Goal: Task Accomplishment & Management: Manage account settings

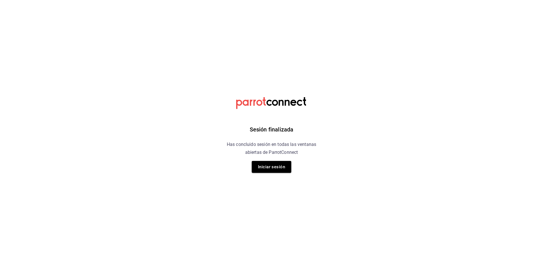
click at [280, 164] on button "Iniciar sesión" at bounding box center [272, 167] width 40 height 12
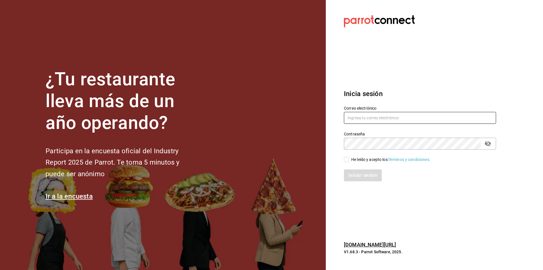
type input "gerente.tiendamiramar@lapitzota.com"
click at [356, 158] on div "He leído y acepto los Términos y condiciones." at bounding box center [390, 160] width 79 height 6
click at [349, 158] on input "He leído y acepto los Términos y condiciones." at bounding box center [346, 159] width 5 height 5
checkbox input "true"
click at [370, 183] on div "Inicia sesión Correo electrónico gerente.tiendamiramar@lapitzota.com Contraseña…" at bounding box center [420, 135] width 152 height 106
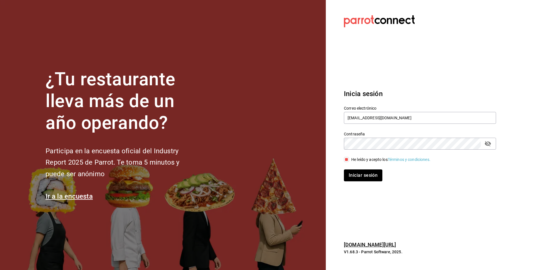
click at [367, 178] on button "Iniciar sesión" at bounding box center [363, 175] width 38 height 12
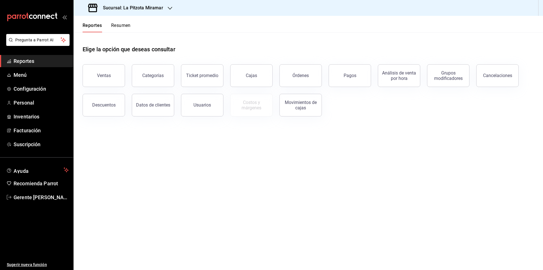
click at [125, 25] on button "Resumen" at bounding box center [121, 28] width 20 height 10
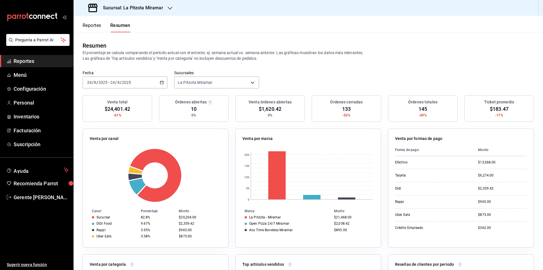
click at [163, 82] on \(Stroke\) "button" at bounding box center [161, 82] width 3 height 3
click at [125, 157] on li "Rango de fechas" at bounding box center [109, 163] width 53 height 13
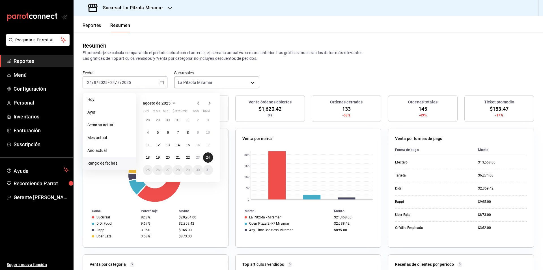
click at [211, 158] on button "24" at bounding box center [208, 157] width 10 height 10
